Goal: Task Accomplishment & Management: Manage account settings

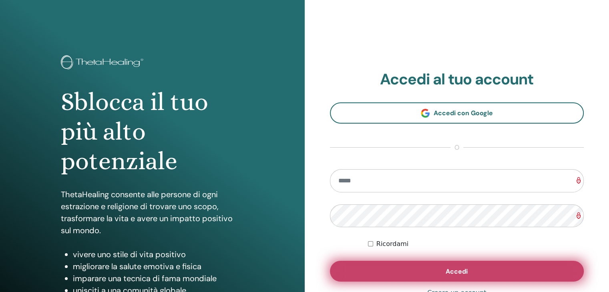
type input "**********"
click at [421, 274] on button "Accedi" at bounding box center [457, 271] width 254 height 21
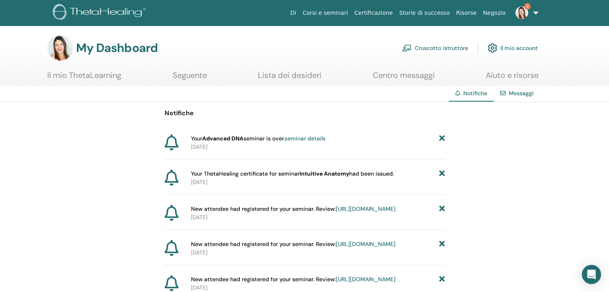
click at [522, 17] on img at bounding box center [521, 12] width 13 height 13
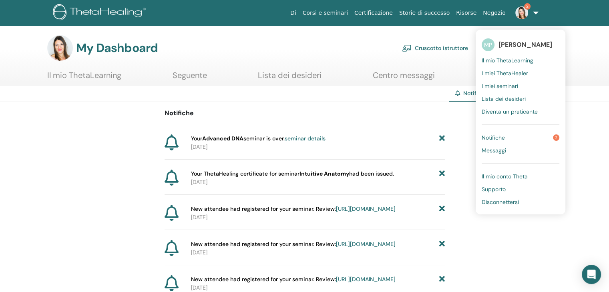
click at [517, 70] on span "I miei ThetaHealer" at bounding box center [505, 73] width 46 height 7
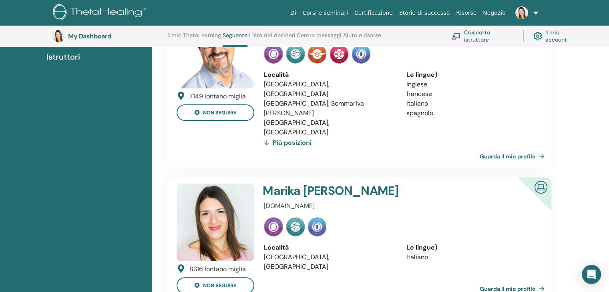
scroll to position [101, 0]
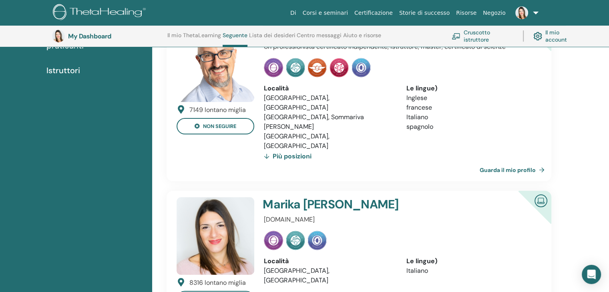
click at [290, 151] on div "Più posizioni" at bounding box center [288, 156] width 48 height 11
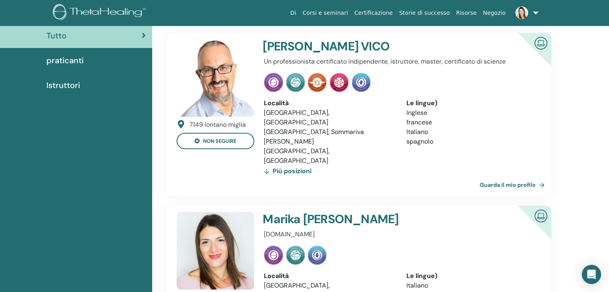
scroll to position [0, 0]
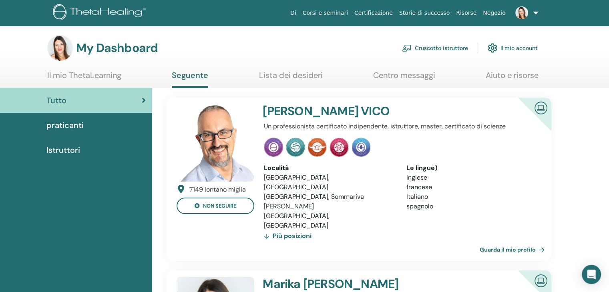
click at [61, 124] on span "praticanti" at bounding box center [64, 125] width 37 height 12
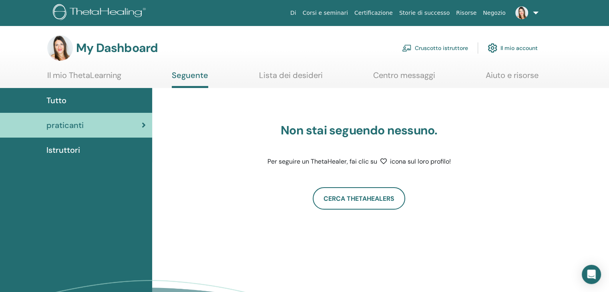
click at [517, 48] on link "Il mio account" at bounding box center [513, 48] width 50 height 18
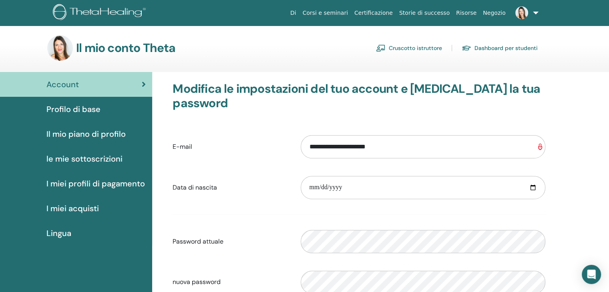
click at [88, 135] on span "Il mio piano di profilo" at bounding box center [85, 134] width 79 height 12
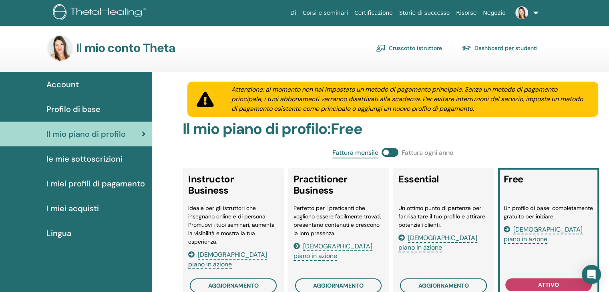
click at [63, 157] on span "le mie sottoscrizioni" at bounding box center [84, 159] width 76 height 12
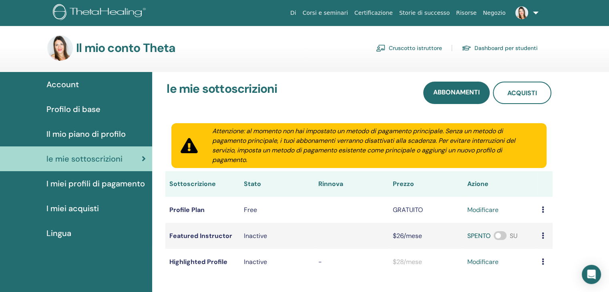
click at [76, 208] on span "I miei acquisti" at bounding box center [72, 209] width 52 height 12
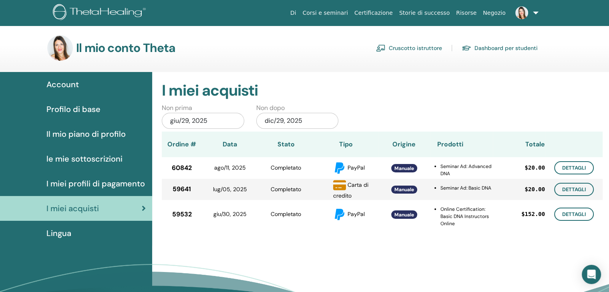
click at [68, 81] on span "Account" at bounding box center [62, 84] width 32 height 12
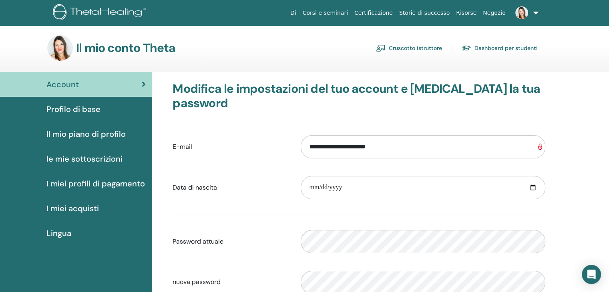
click at [157, 47] on h3 "Il mio conto Theta" at bounding box center [126, 48] width 100 height 14
click at [412, 46] on link "Cruscotto istruttore" at bounding box center [409, 48] width 66 height 13
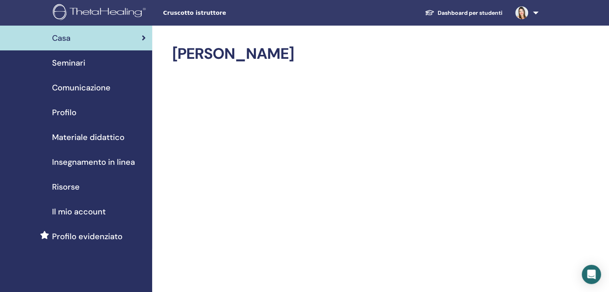
click at [65, 64] on span "Seminari" at bounding box center [68, 63] width 33 height 12
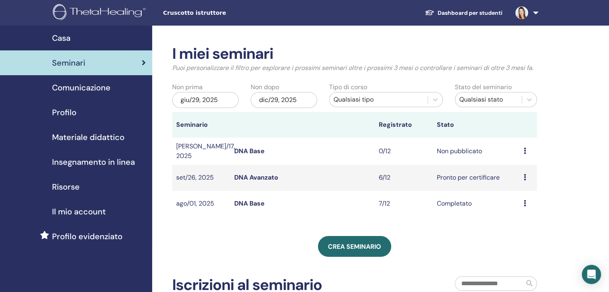
click at [525, 148] on icon at bounding box center [525, 151] width 2 height 6
click at [456, 152] on td "Non pubblicato" at bounding box center [476, 151] width 87 height 27
click at [469, 149] on td "Non pubblicato" at bounding box center [476, 151] width 87 height 27
click at [248, 152] on link "DNA Base" at bounding box center [249, 151] width 30 height 8
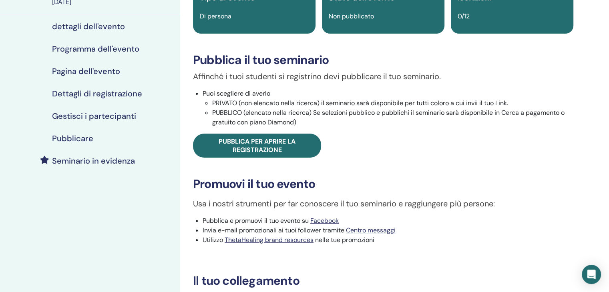
scroll to position [80, 0]
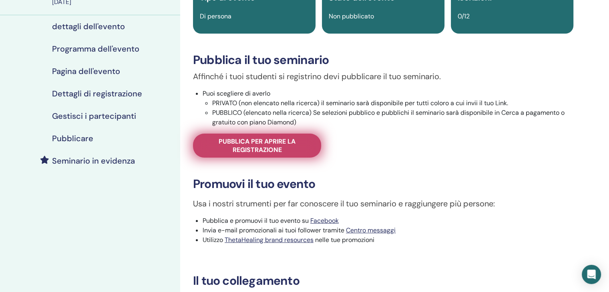
click at [295, 149] on span "Pubblica per aprire la registrazione" at bounding box center [257, 145] width 108 height 17
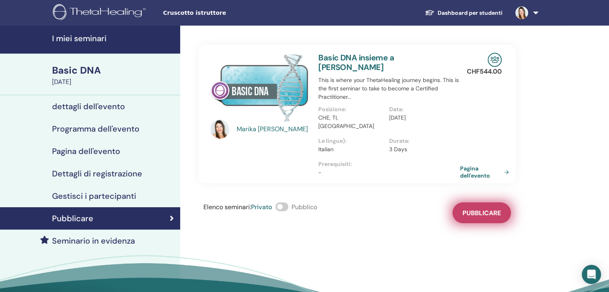
click at [484, 203] on button "Pubblicare" at bounding box center [482, 213] width 58 height 21
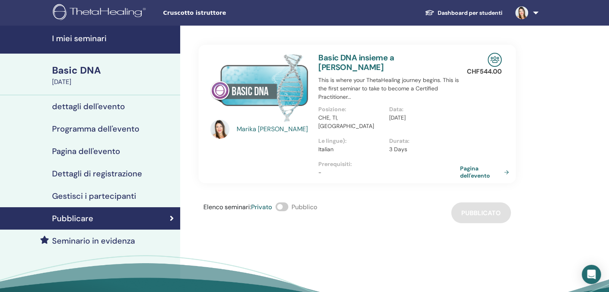
click at [103, 106] on h4 "dettagli dell'evento" at bounding box center [88, 107] width 73 height 10
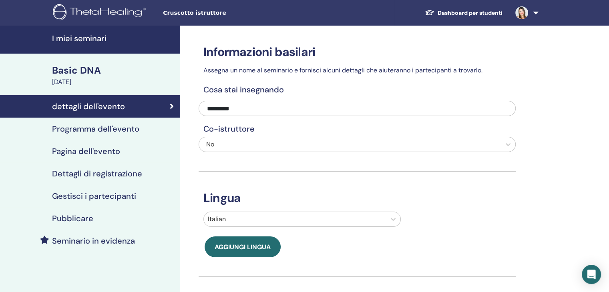
click at [103, 69] on div "Basic DNA" at bounding box center [113, 71] width 123 height 14
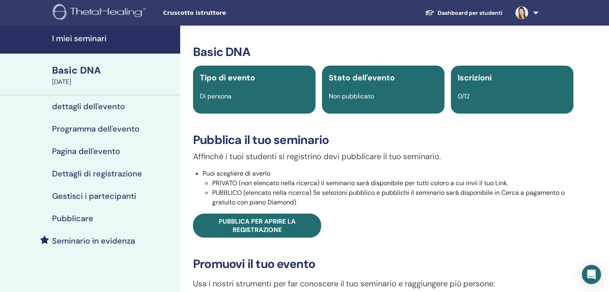
click at [483, 10] on link "Dashboard per studenti" at bounding box center [464, 13] width 91 height 15
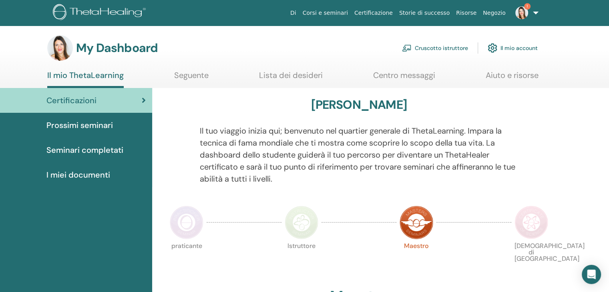
click at [526, 226] on img at bounding box center [532, 223] width 34 height 34
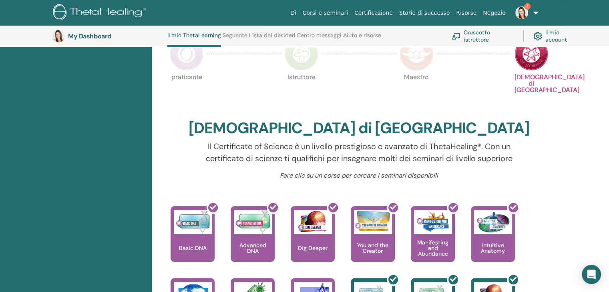
scroll to position [141, 0]
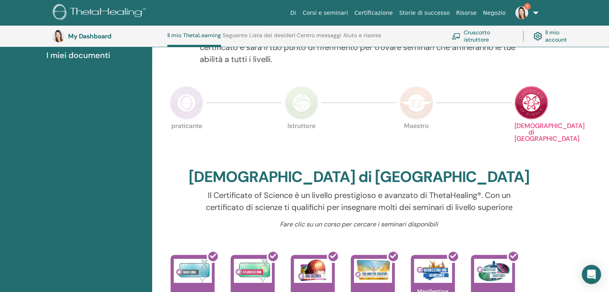
click at [198, 109] on img at bounding box center [187, 103] width 34 height 34
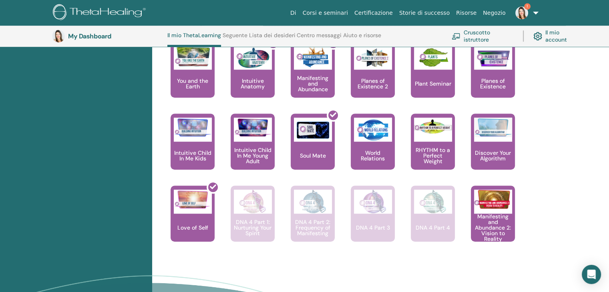
scroll to position [582, 0]
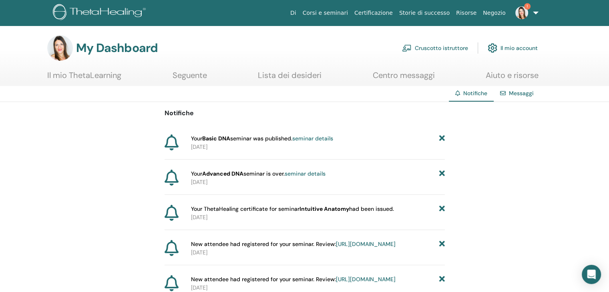
click at [445, 49] on link "Cruscotto istruttore" at bounding box center [435, 48] width 66 height 18
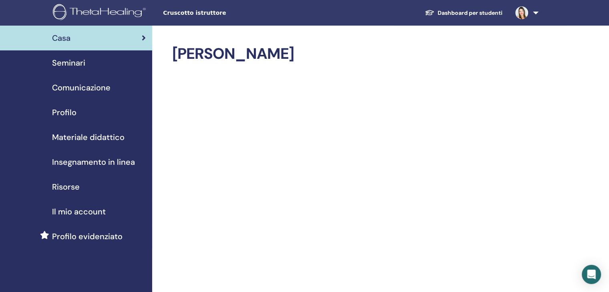
click at [83, 68] on span "Seminari" at bounding box center [68, 63] width 33 height 12
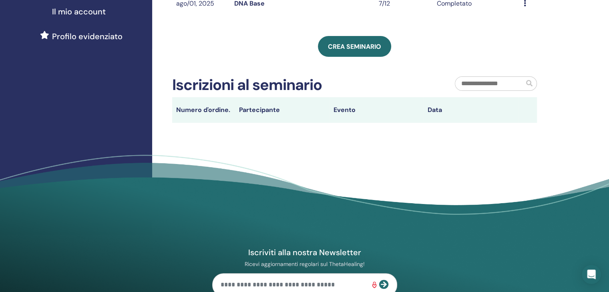
scroll to position [40, 0]
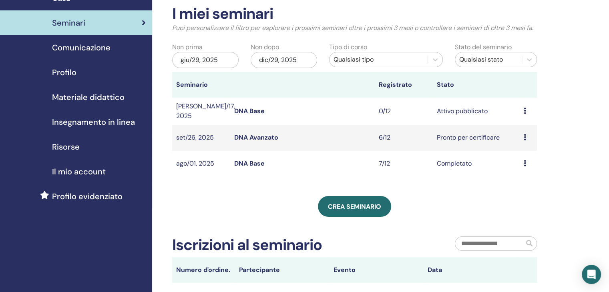
click at [255, 135] on link "DNA Avanzato" at bounding box center [256, 137] width 44 height 8
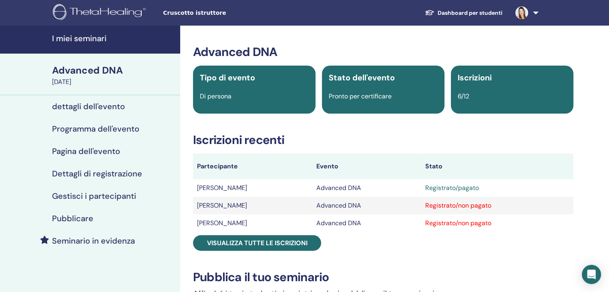
scroll to position [40, 0]
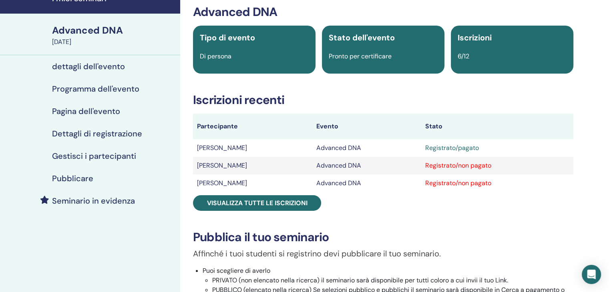
click at [513, 169] on div "Registrato/non pagato" at bounding box center [497, 166] width 144 height 10
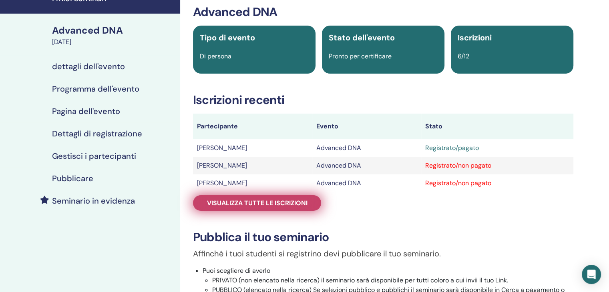
click at [306, 205] on span "Visualizza tutte le iscrizioni" at bounding box center [257, 203] width 101 height 8
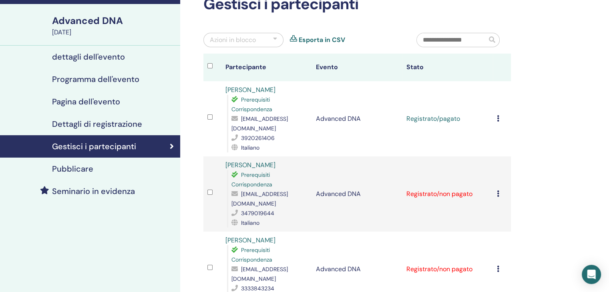
scroll to position [80, 0]
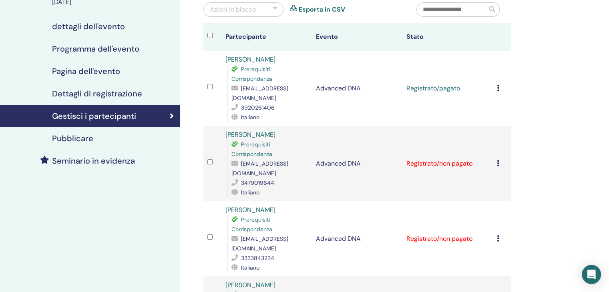
click at [500, 159] on div "Annulla registrazione Non autocertificare Contrassegna come pagato Contrassegna…" at bounding box center [502, 164] width 10 height 10
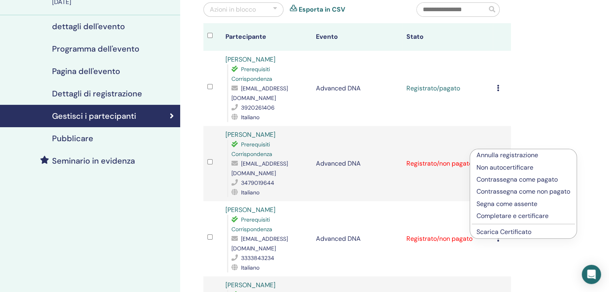
click at [368, 217] on td "Advanced DNA" at bounding box center [357, 238] width 91 height 75
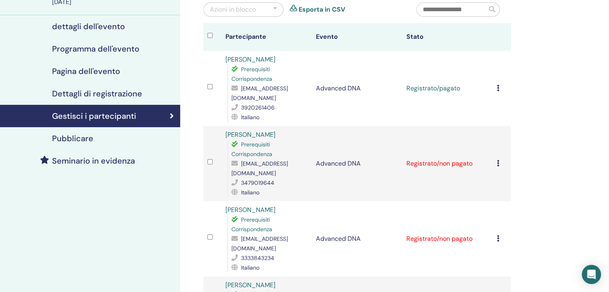
click at [499, 234] on div "Annulla registrazione Non autocertificare Contrassegna come pagato Contrassegna…" at bounding box center [502, 239] width 10 height 10
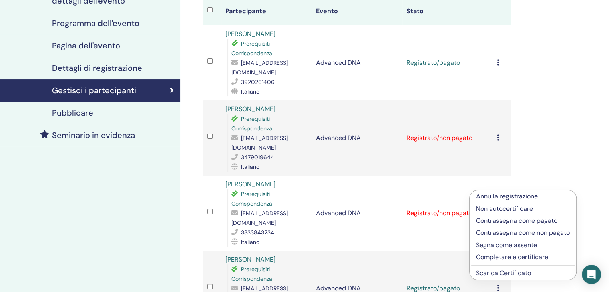
scroll to position [120, 0]
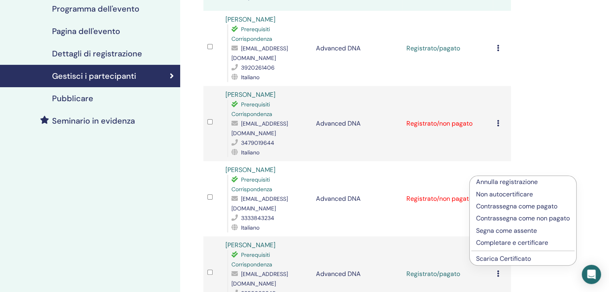
click at [524, 207] on p "Contrassegna come pagato" at bounding box center [523, 207] width 94 height 10
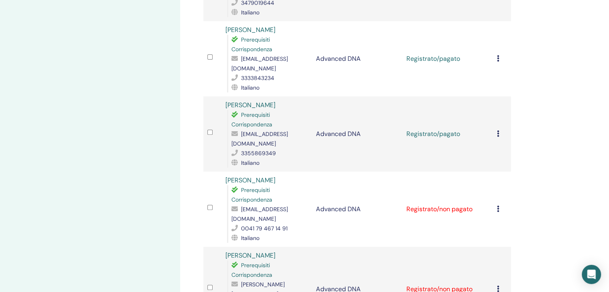
scroll to position [280, 0]
click at [498, 205] on icon at bounding box center [498, 208] width 2 height 6
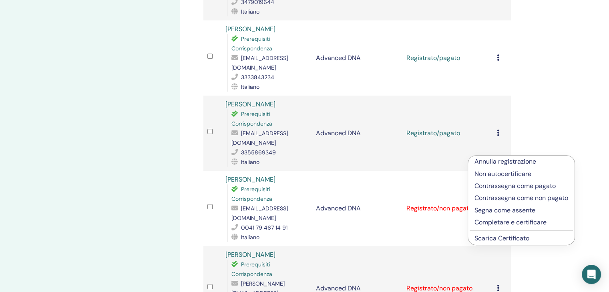
click at [501, 209] on p "Segna come assente" at bounding box center [522, 211] width 94 height 10
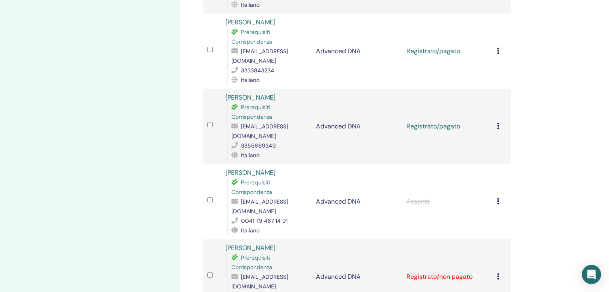
scroll to position [280, 0]
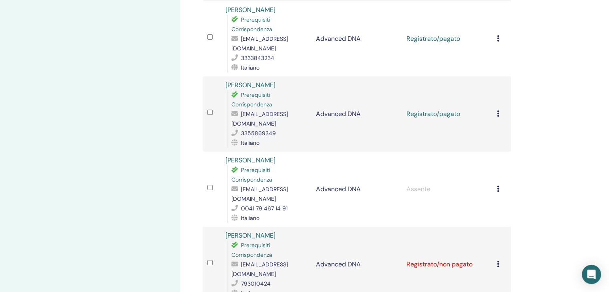
click at [496, 157] on td "[PERSON_NAME] registrazione Non autocertificare Contrassegna come pagato Contra…" at bounding box center [502, 189] width 18 height 75
click at [498, 186] on icon at bounding box center [498, 189] width 2 height 6
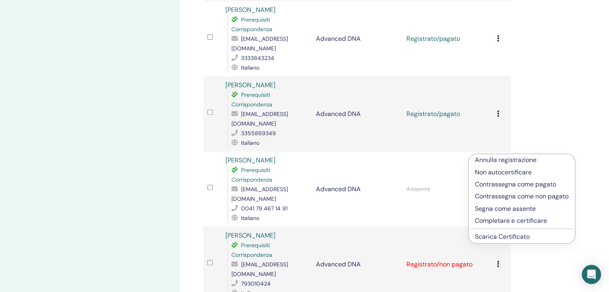
click at [501, 185] on p "Contrassegna come pagato" at bounding box center [522, 185] width 94 height 10
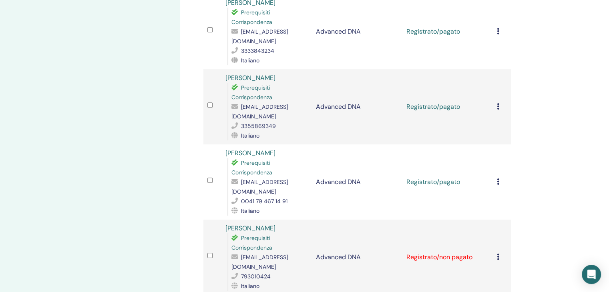
scroll to position [311, 0]
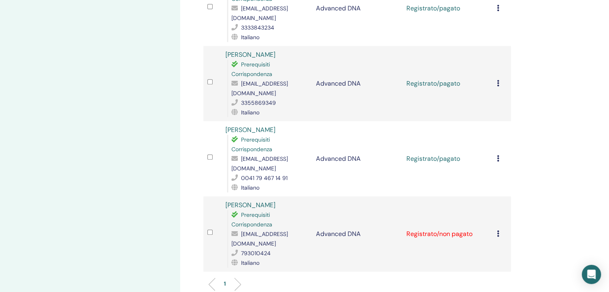
click at [496, 199] on td "Annulla registrazione Non autocertificare Contrassegna come pagato Contrassegna…" at bounding box center [502, 234] width 18 height 75
click at [501, 229] on div "Annulla registrazione Non autocertificare Contrassegna come pagato Contrassegna…" at bounding box center [502, 234] width 10 height 10
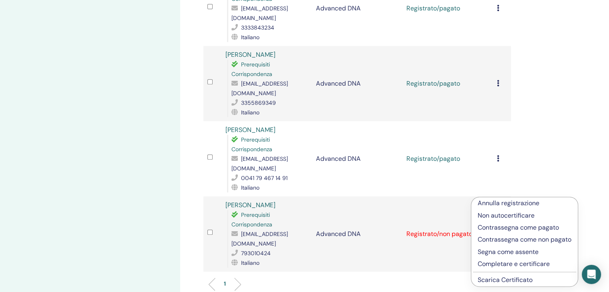
click at [505, 253] on p "Segna come assente" at bounding box center [525, 253] width 94 height 10
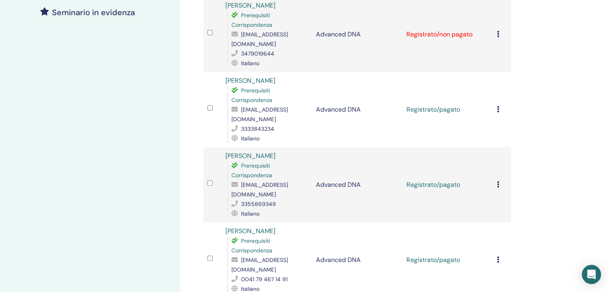
scroll to position [360, 0]
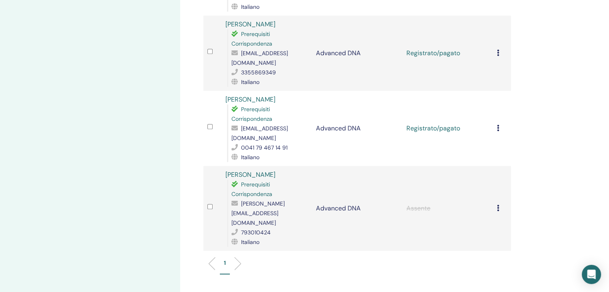
click at [498, 205] on icon at bounding box center [498, 208] width 2 height 6
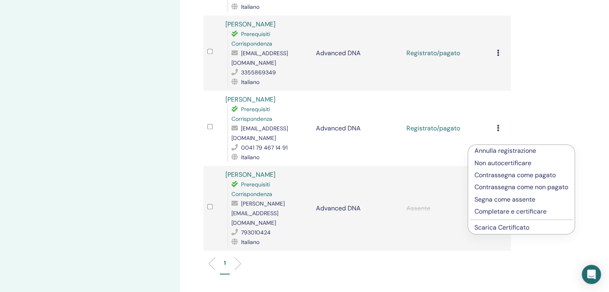
click at [506, 177] on p "Contrassegna come pagato" at bounding box center [522, 176] width 94 height 10
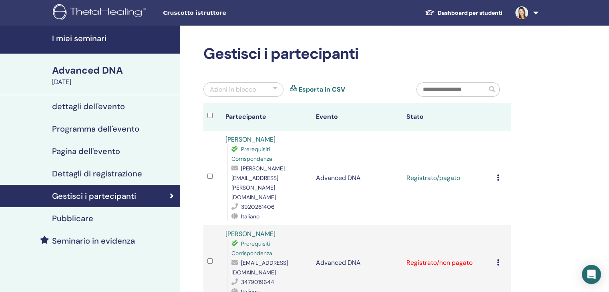
click at [497, 175] on icon at bounding box center [498, 178] width 2 height 6
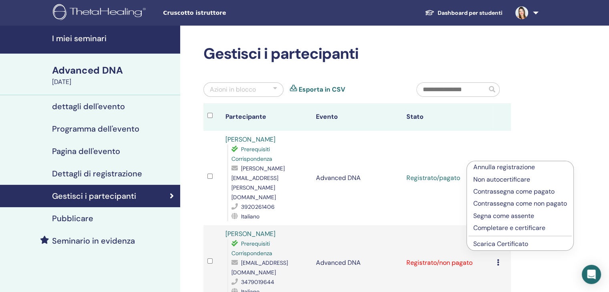
click at [508, 231] on p "Completare e certificare" at bounding box center [520, 228] width 94 height 10
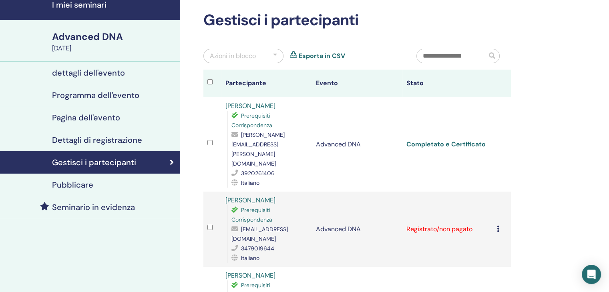
scroll to position [80, 0]
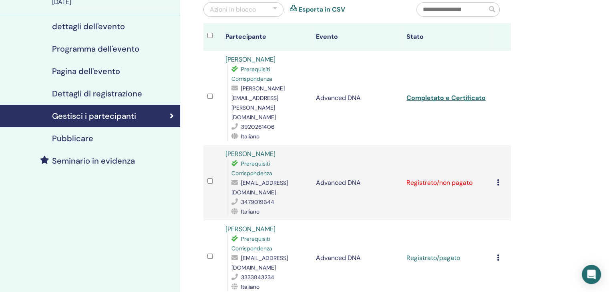
click at [497, 179] on icon at bounding box center [498, 182] width 2 height 6
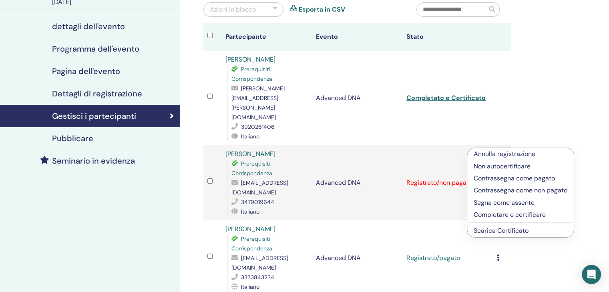
click at [505, 214] on p "Completare e certificare" at bounding box center [521, 215] width 94 height 10
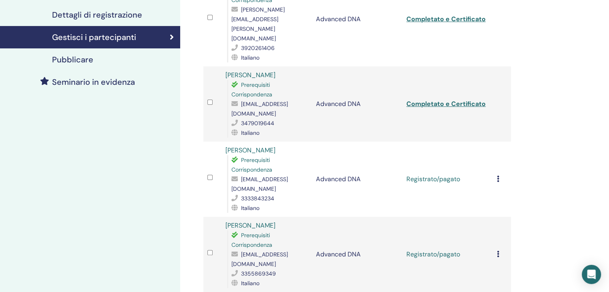
scroll to position [160, 0]
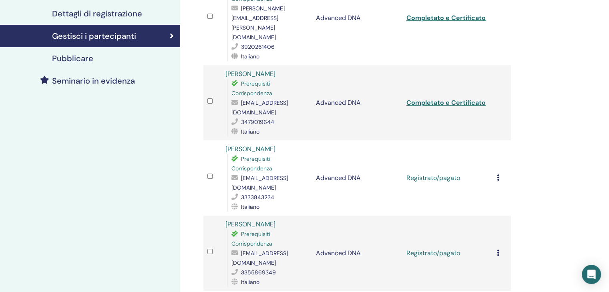
click at [497, 175] on icon at bounding box center [498, 178] width 2 height 6
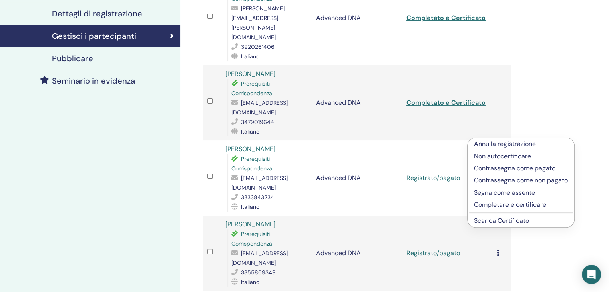
click at [503, 205] on p "Completare e certificare" at bounding box center [521, 205] width 94 height 10
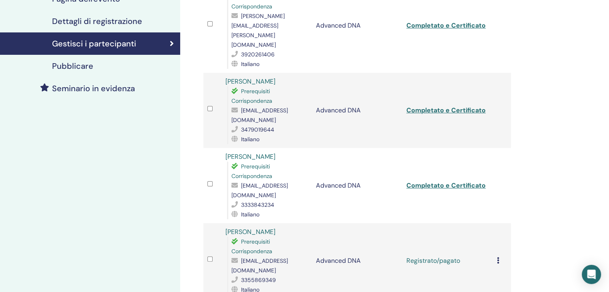
scroll to position [200, 0]
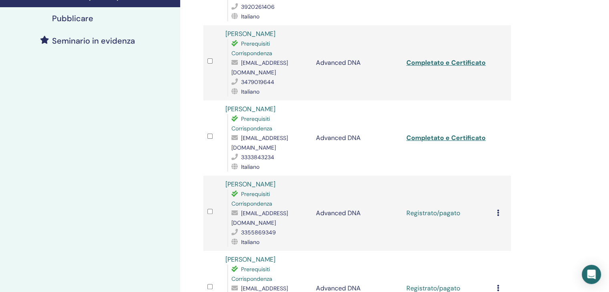
click at [498, 210] on icon at bounding box center [498, 213] width 2 height 6
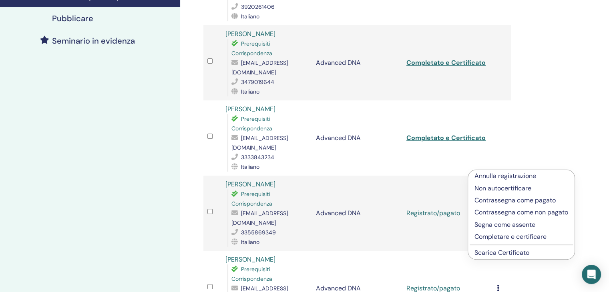
click at [496, 236] on p "Completare e certificare" at bounding box center [522, 237] width 94 height 10
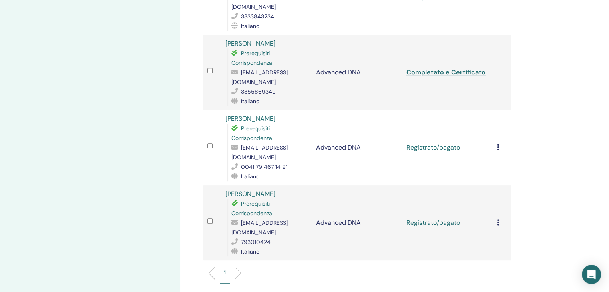
scroll to position [351, 0]
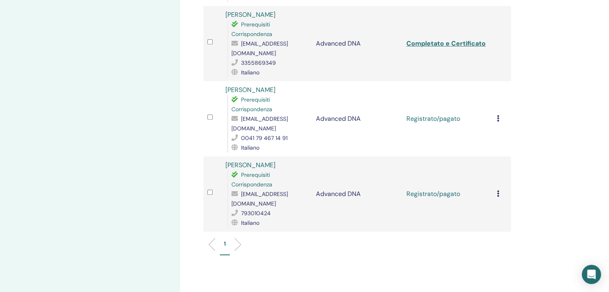
click at [494, 84] on td "[PERSON_NAME] registrazione Non autocertificare Contrassegna come pagato Contra…" at bounding box center [502, 118] width 18 height 75
click at [498, 115] on icon at bounding box center [498, 118] width 2 height 6
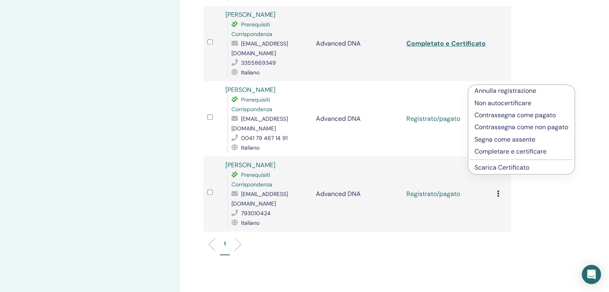
click at [498, 151] on p "Completare e certificare" at bounding box center [522, 152] width 94 height 10
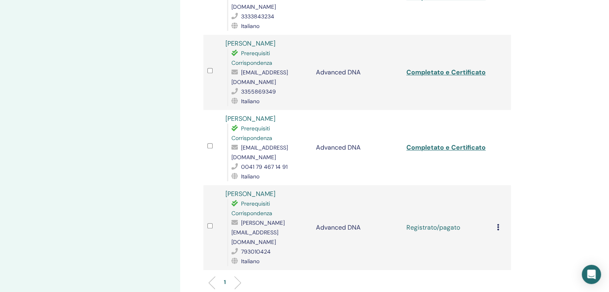
scroll to position [401, 0]
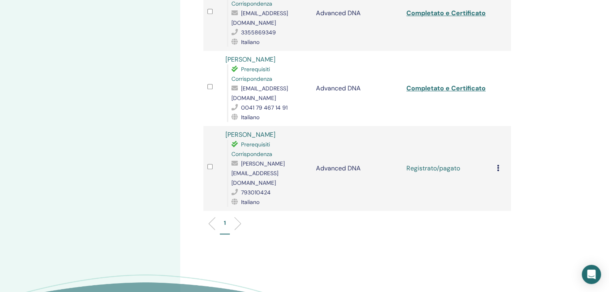
click at [499, 165] on icon at bounding box center [498, 168] width 2 height 6
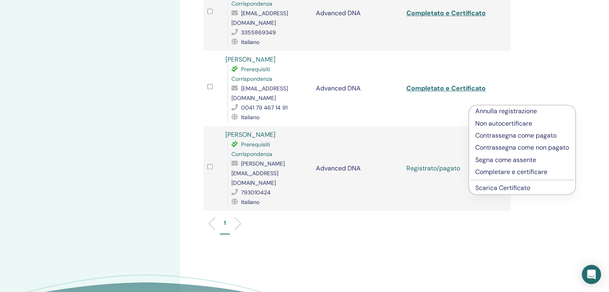
click at [499, 172] on p "Completare e certificare" at bounding box center [522, 172] width 94 height 10
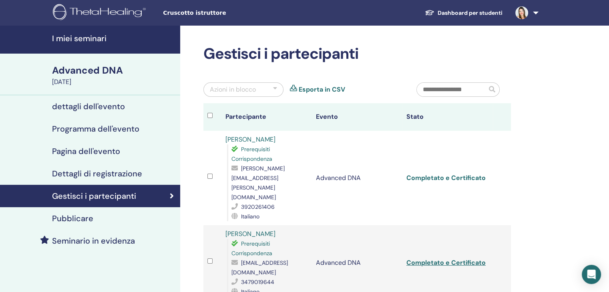
click at [464, 174] on link "Completato e Certificato" at bounding box center [446, 178] width 79 height 8
click at [485, 10] on link "Dashboard per studenti" at bounding box center [464, 13] width 91 height 15
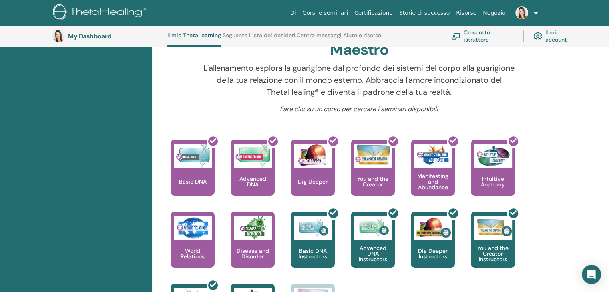
scroll to position [277, 0]
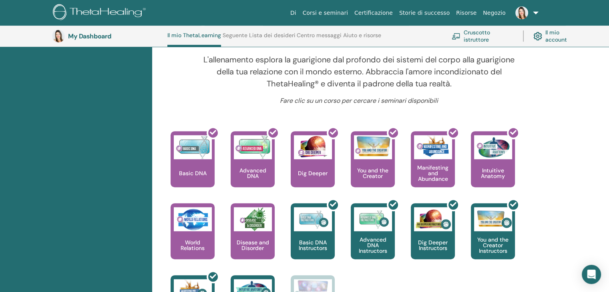
click at [520, 15] on img at bounding box center [521, 12] width 13 height 13
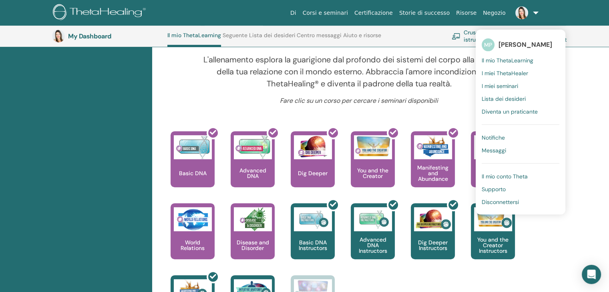
click at [510, 85] on span "I miei seminari" at bounding box center [500, 86] width 36 height 7
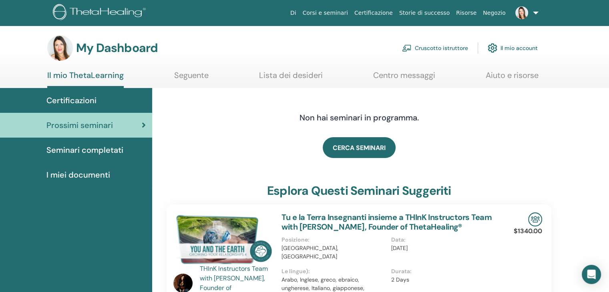
click at [107, 145] on span "Seminari completati" at bounding box center [84, 150] width 77 height 12
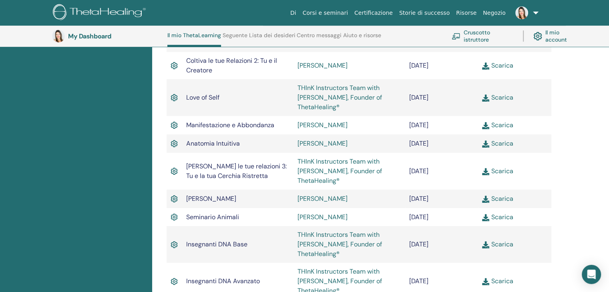
scroll to position [341, 0]
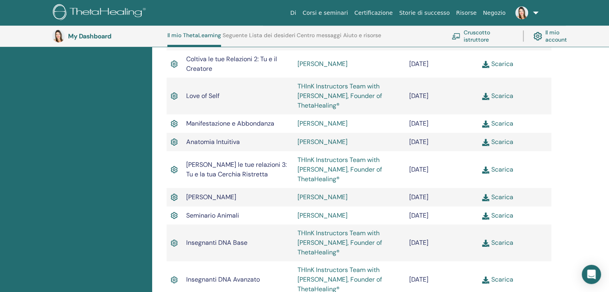
click at [489, 145] on img at bounding box center [485, 142] width 7 height 7
